Goal: Check status: Check status

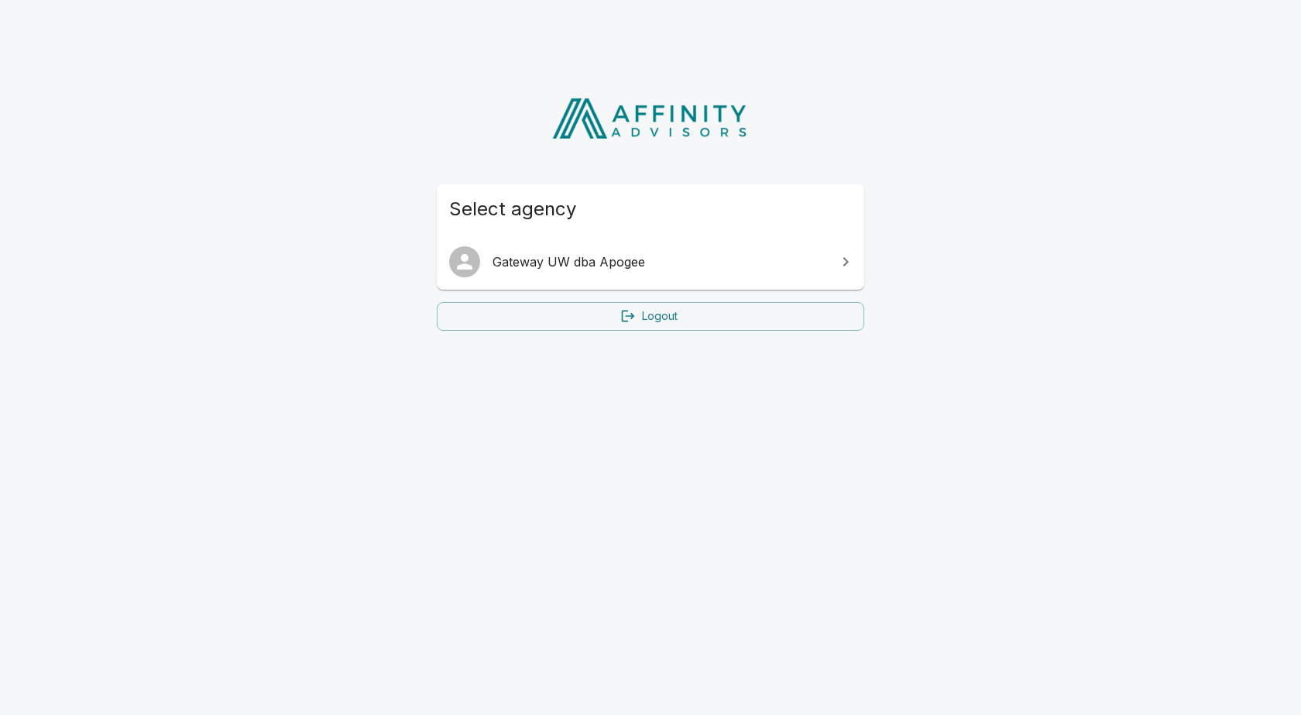
click at [614, 255] on span "Gateway UW dba Apogee" at bounding box center [659, 261] width 334 height 19
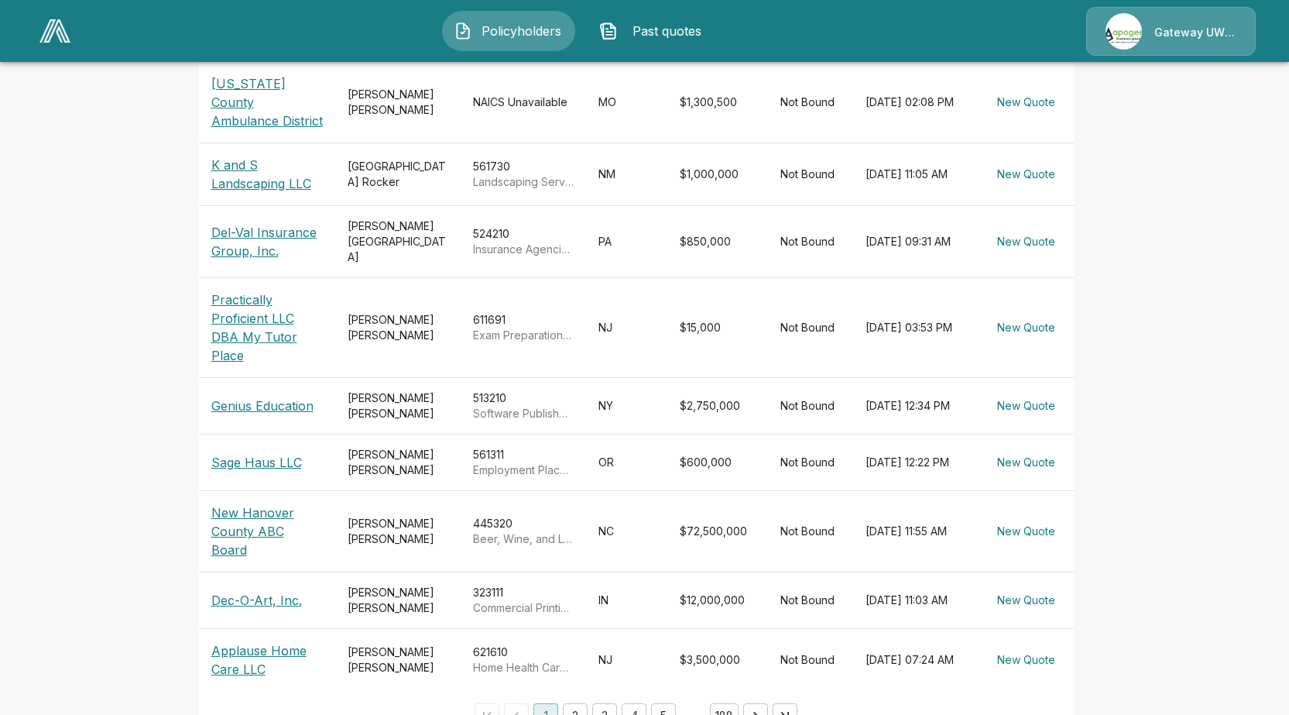
scroll to position [426, 0]
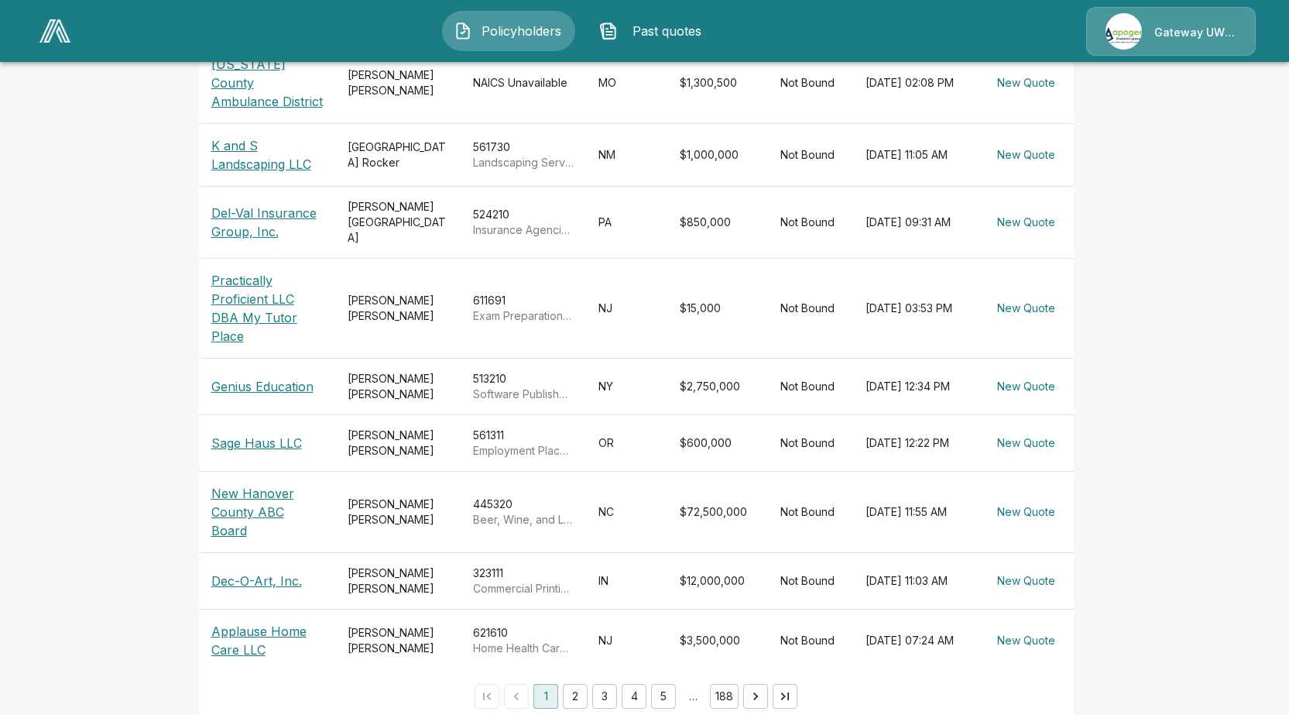
click at [245, 571] on p "Dec-O-Art, Inc." at bounding box center [266, 580] width 111 height 19
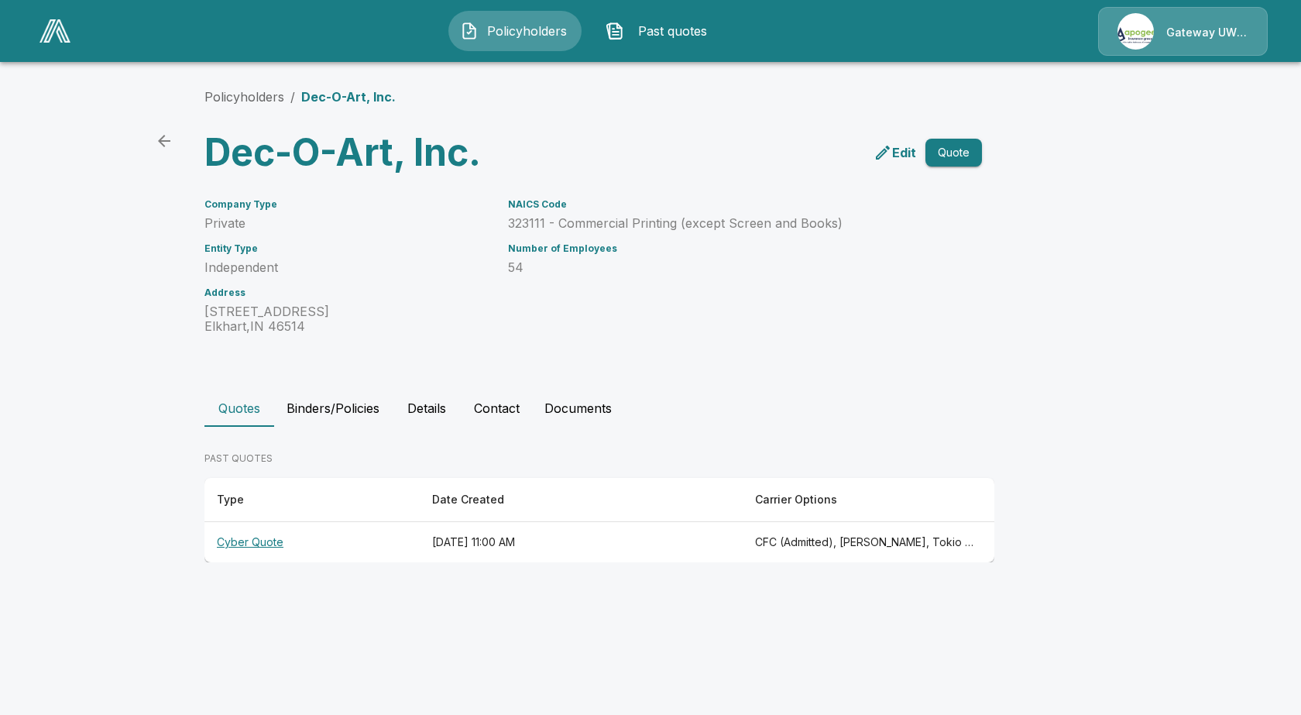
click at [267, 541] on th "Cyber Quote" at bounding box center [311, 542] width 215 height 41
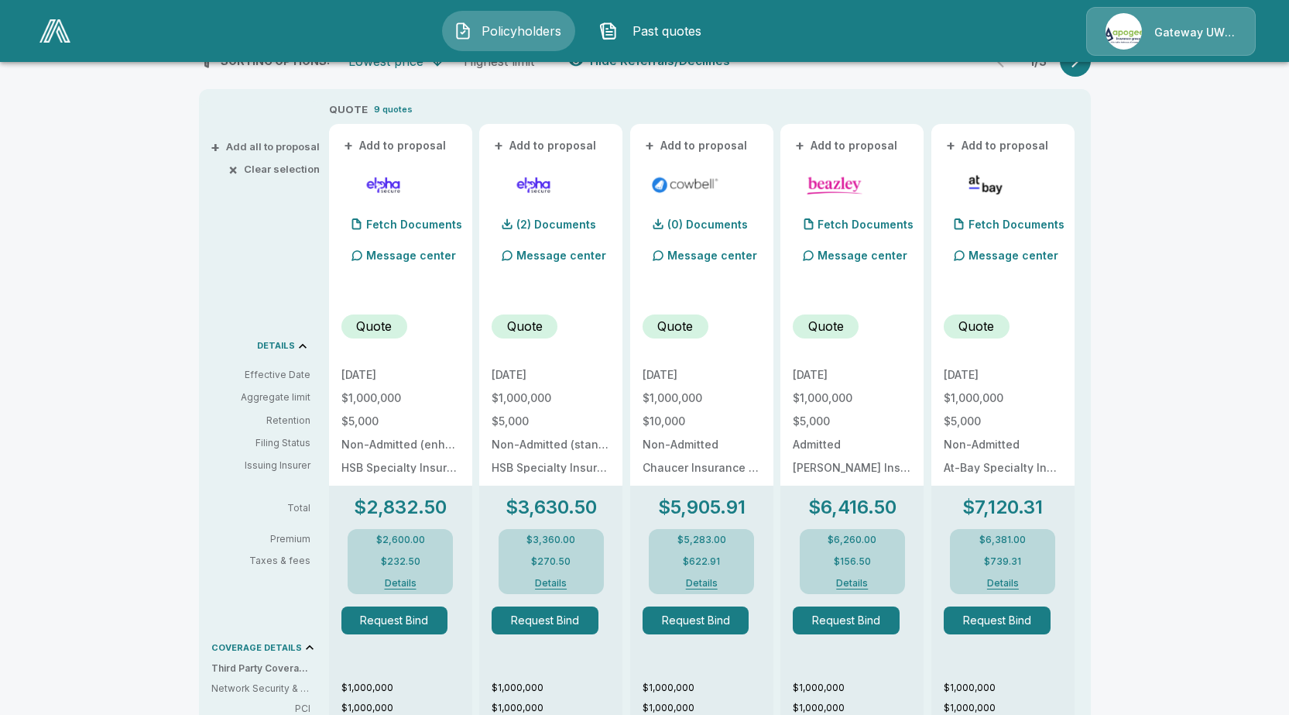
scroll to position [47, 0]
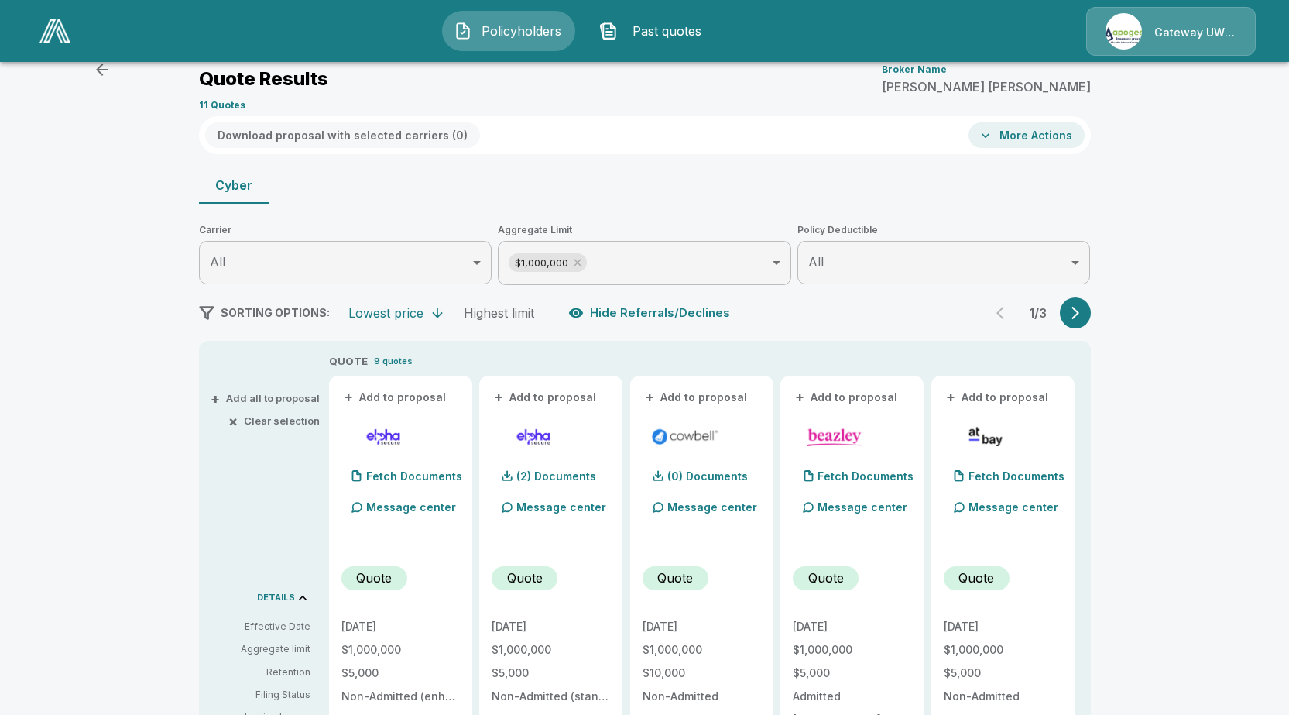
click at [238, 418] on span "×" at bounding box center [232, 421] width 9 height 10
click at [237, 420] on span "×" at bounding box center [232, 421] width 9 height 10
click at [219, 399] on span "+" at bounding box center [215, 398] width 9 height 10
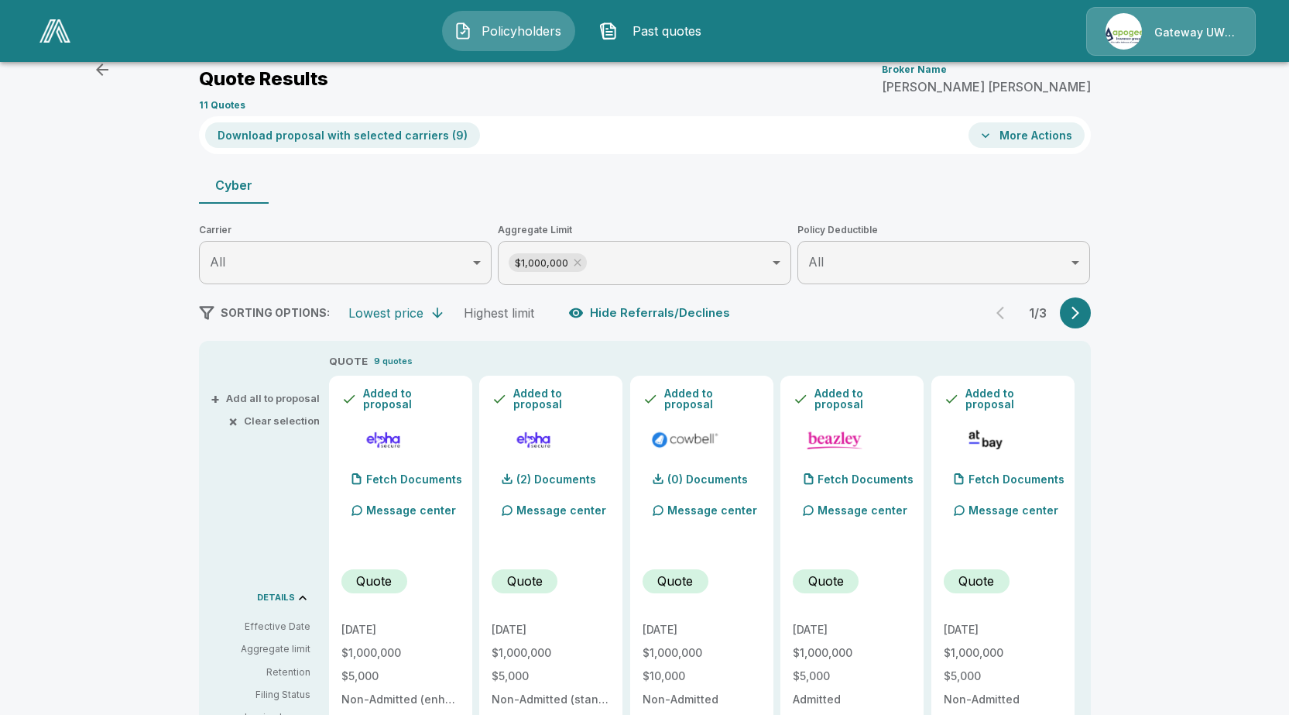
click at [238, 419] on span "×" at bounding box center [232, 421] width 9 height 10
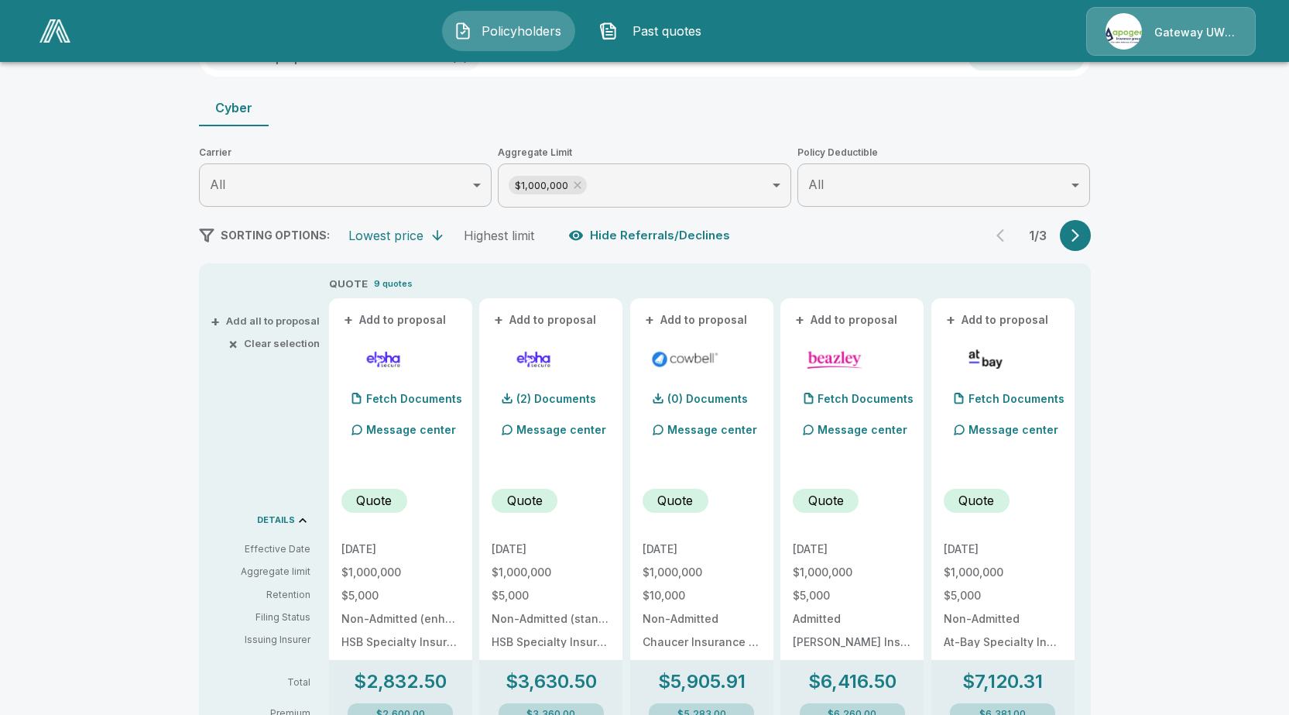
scroll to position [202, 0]
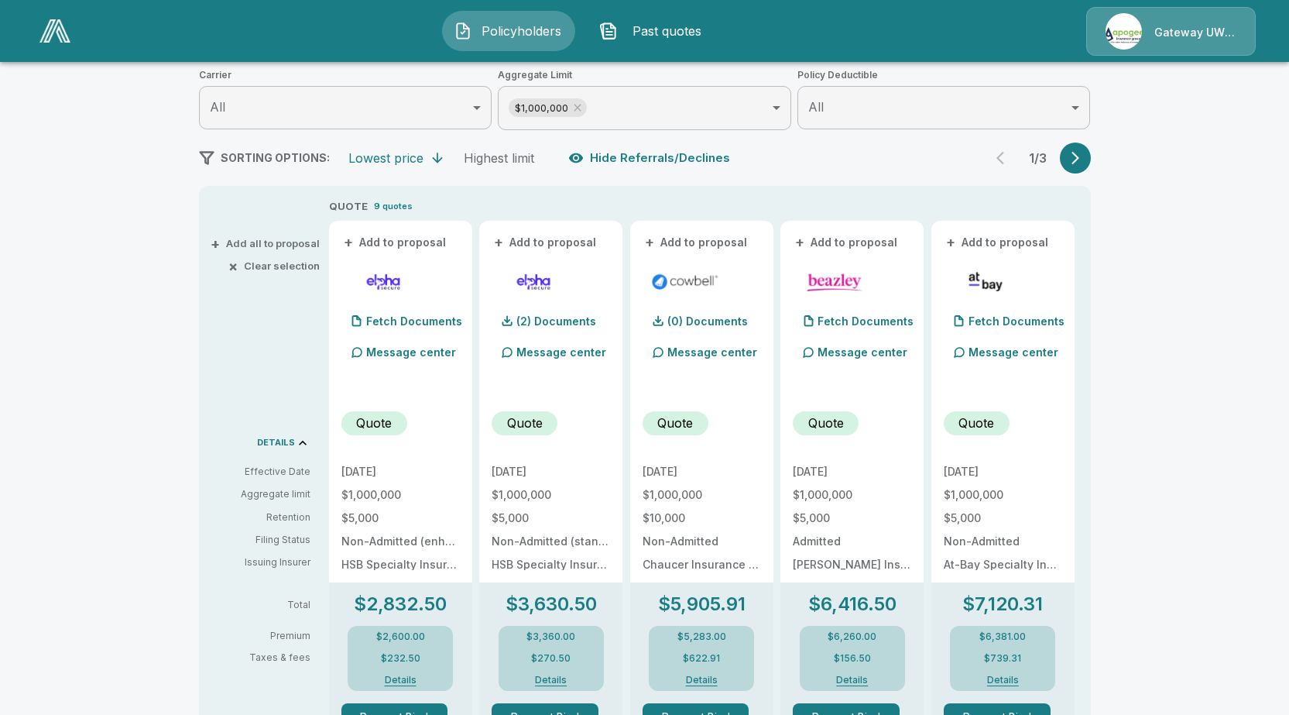
click at [1074, 160] on icon "button" at bounding box center [1075, 157] width 15 height 15
